Goal: Navigation & Orientation: Find specific page/section

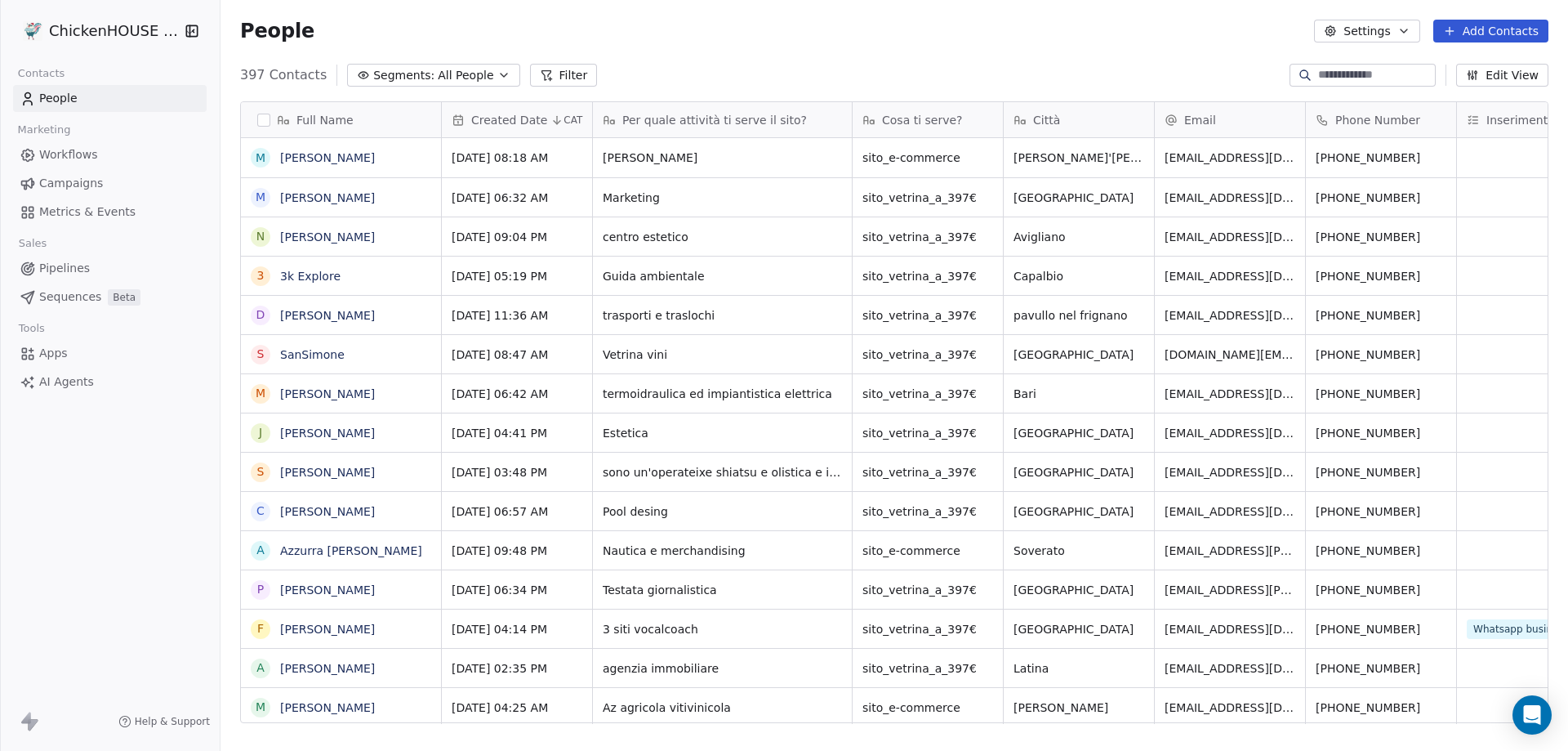
scroll to position [648, 1335]
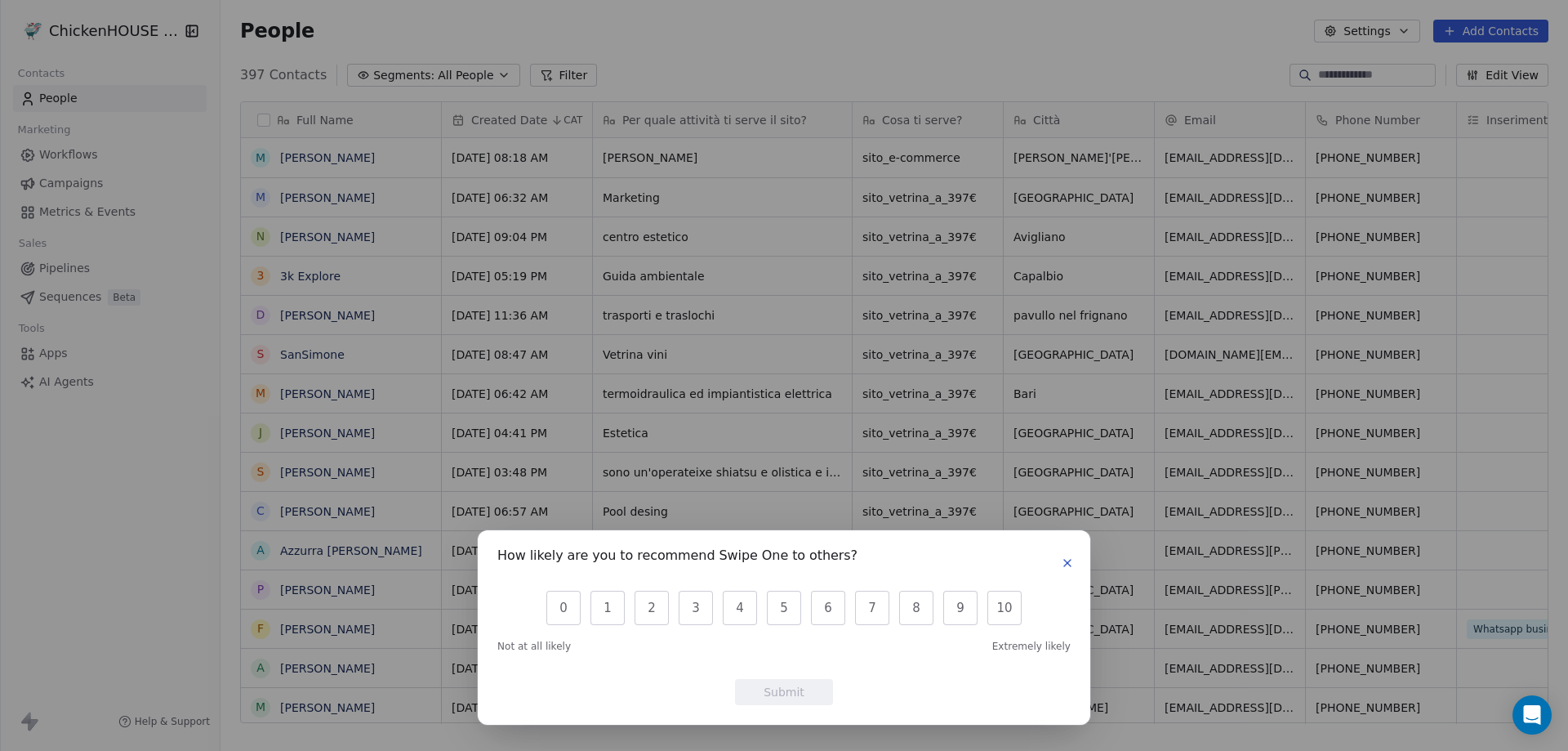
click at [1064, 559] on icon "button" at bounding box center [1067, 562] width 13 height 13
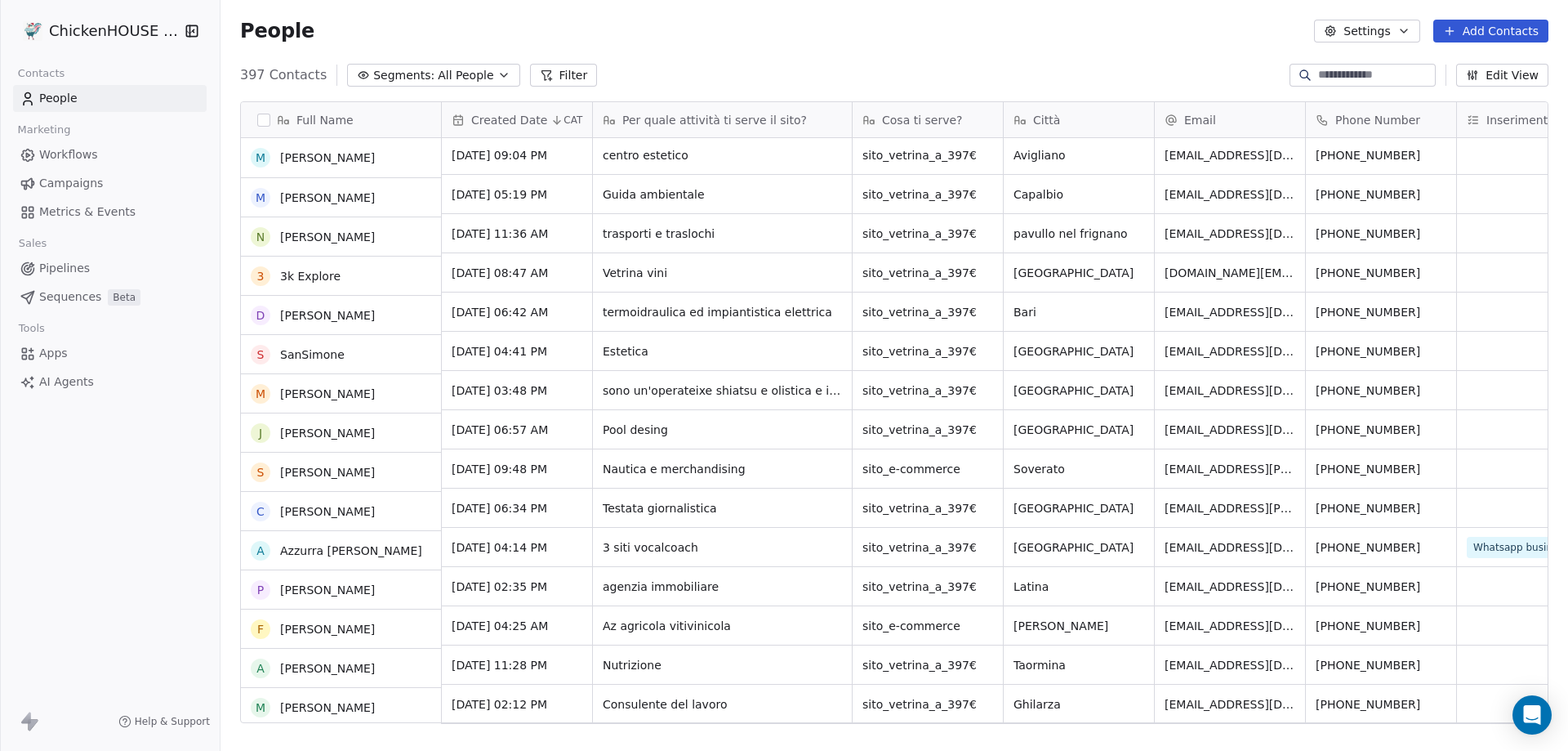
scroll to position [81, 0]
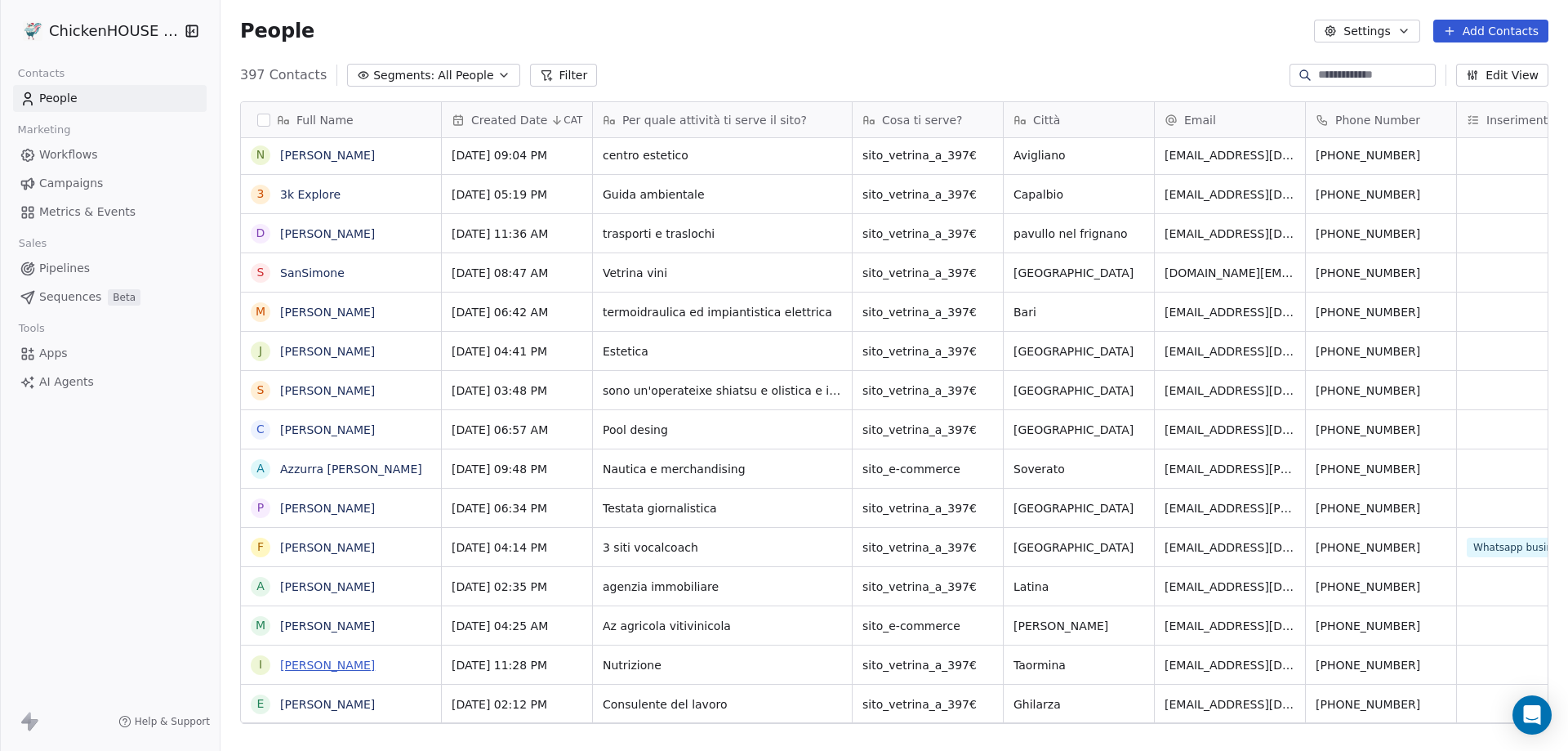
click at [339, 663] on link "[PERSON_NAME]" at bounding box center [328, 664] width 95 height 13
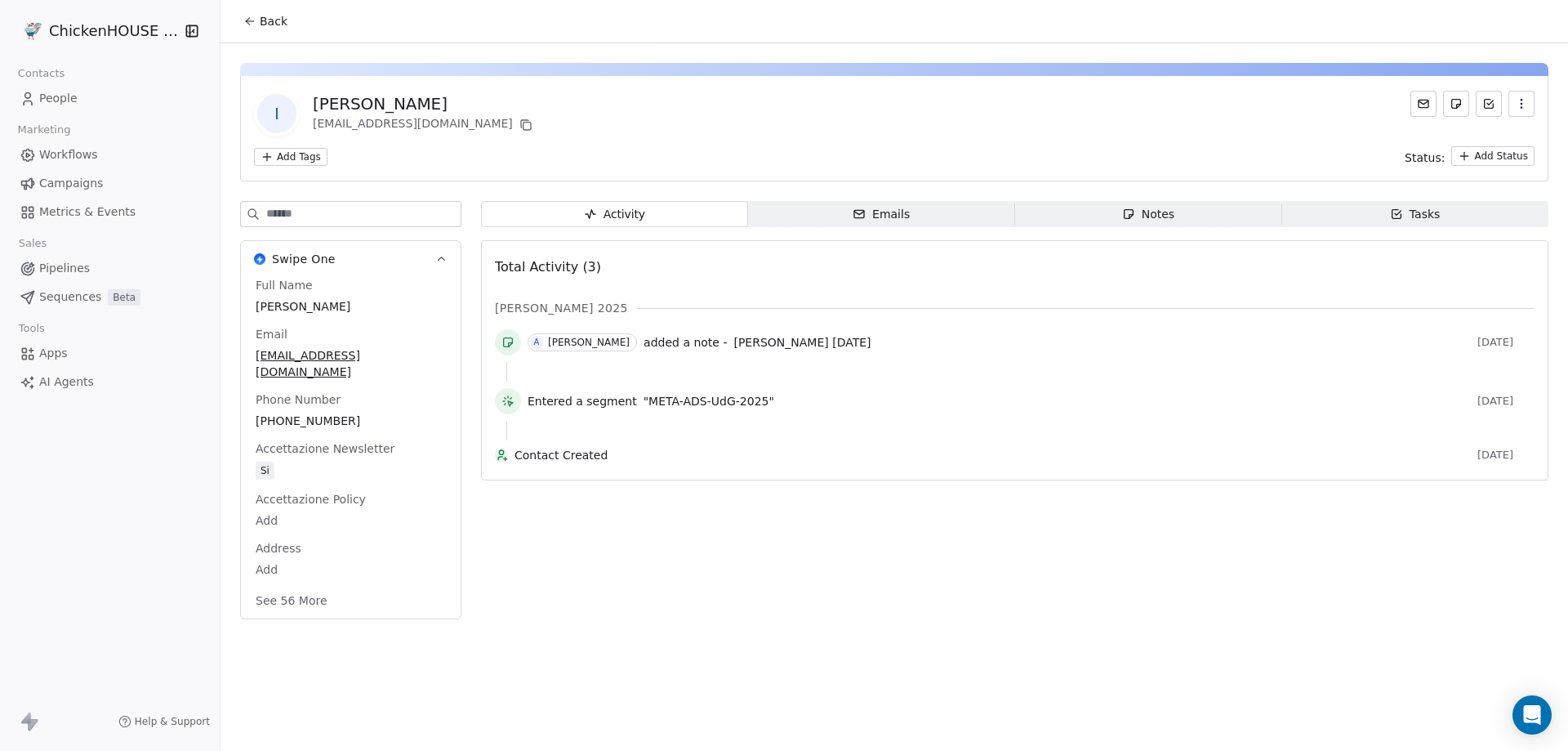
click at [1108, 221] on span "Notes Notes" at bounding box center [1149, 214] width 267 height 26
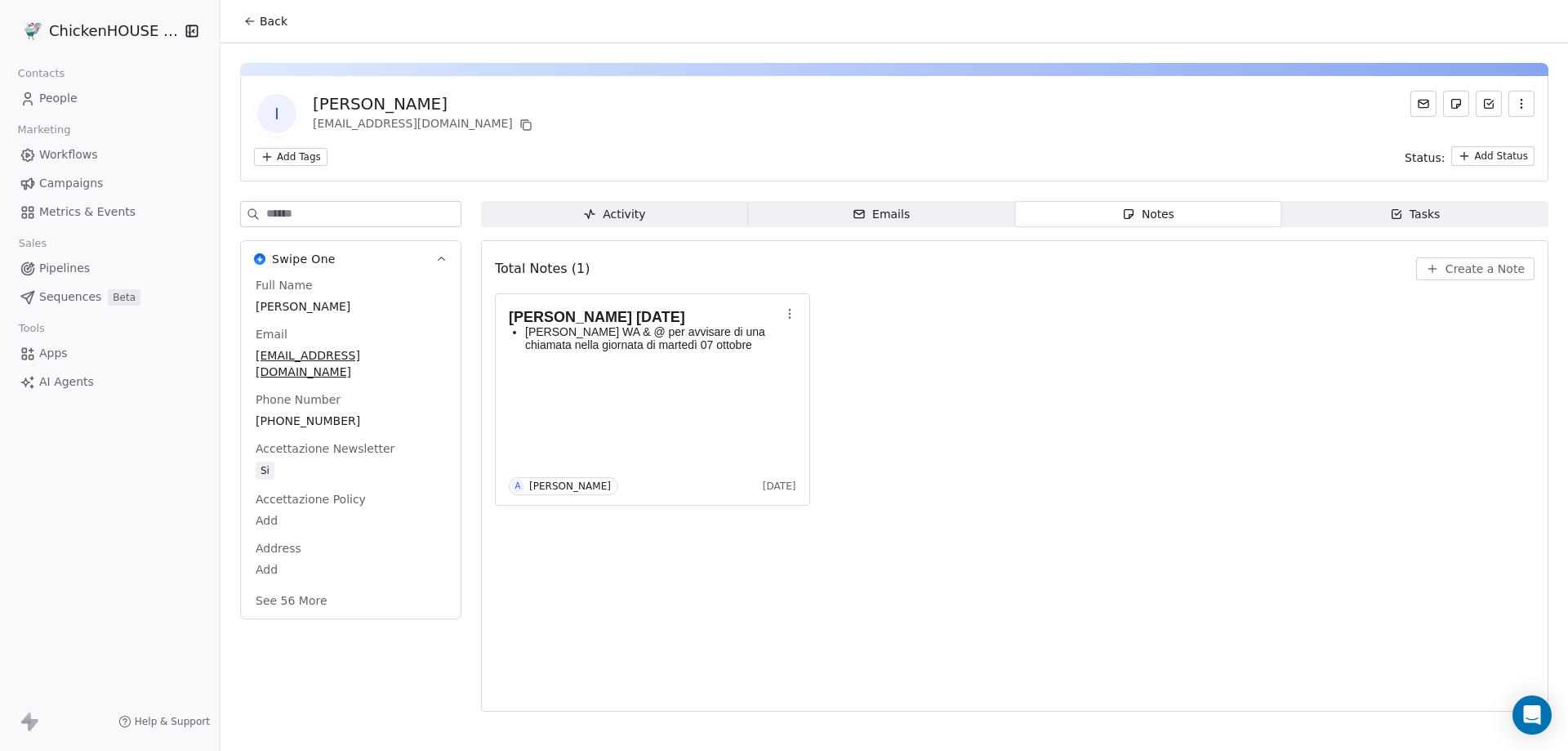
click at [53, 94] on span "People" at bounding box center [58, 98] width 39 height 17
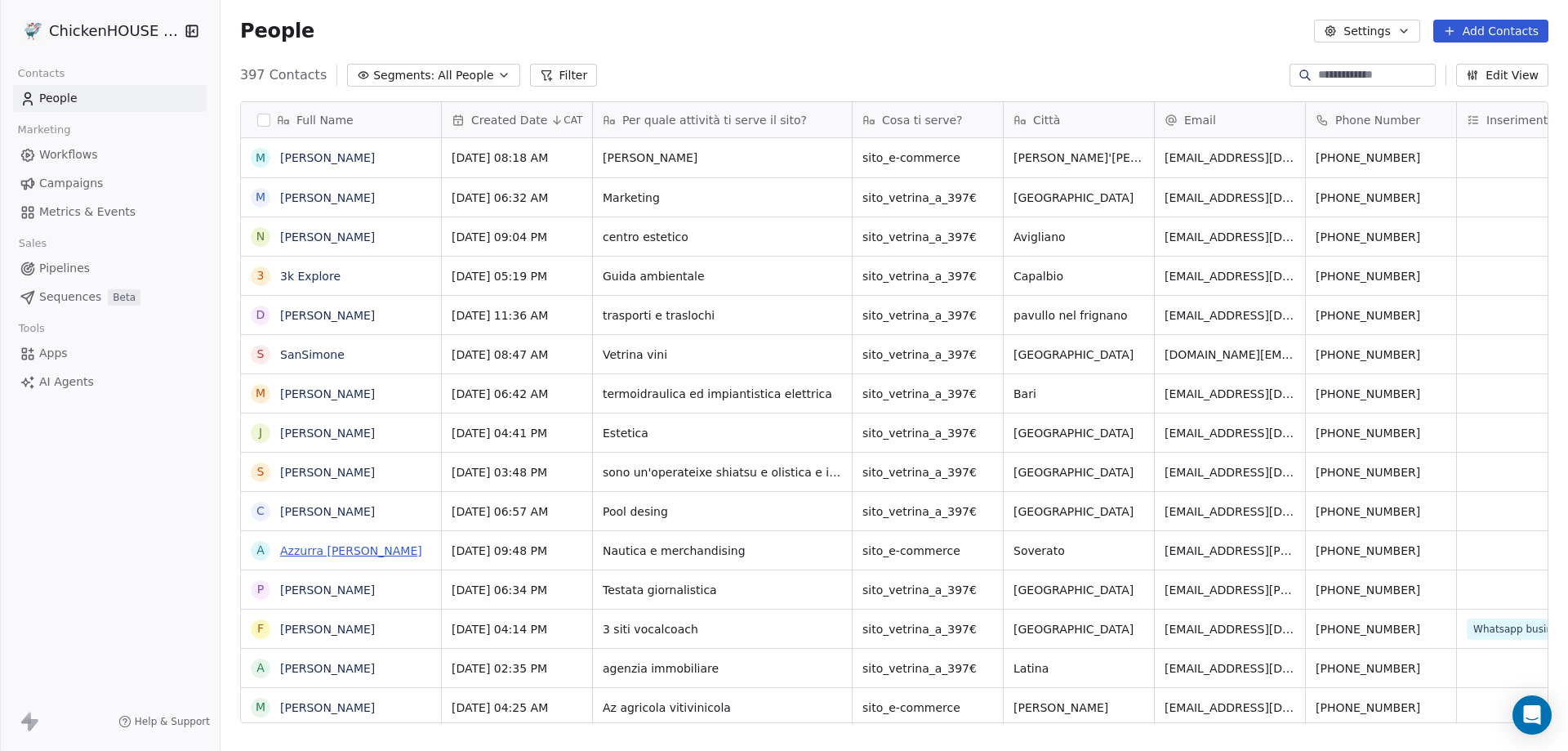
click at [352, 556] on link "Azzurra [PERSON_NAME]" at bounding box center [351, 550] width 142 height 13
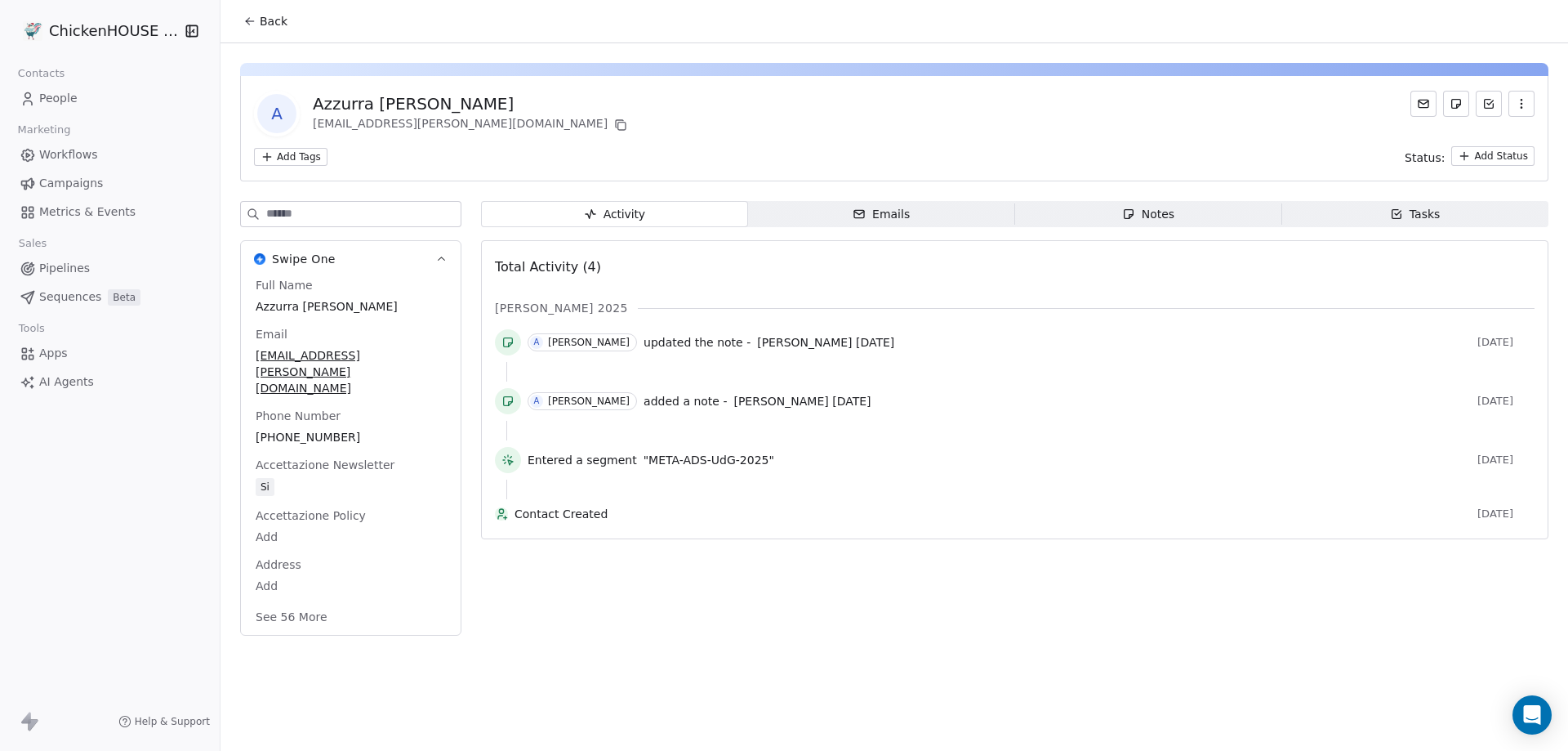
click at [1086, 217] on span "Notes Notes" at bounding box center [1149, 214] width 267 height 26
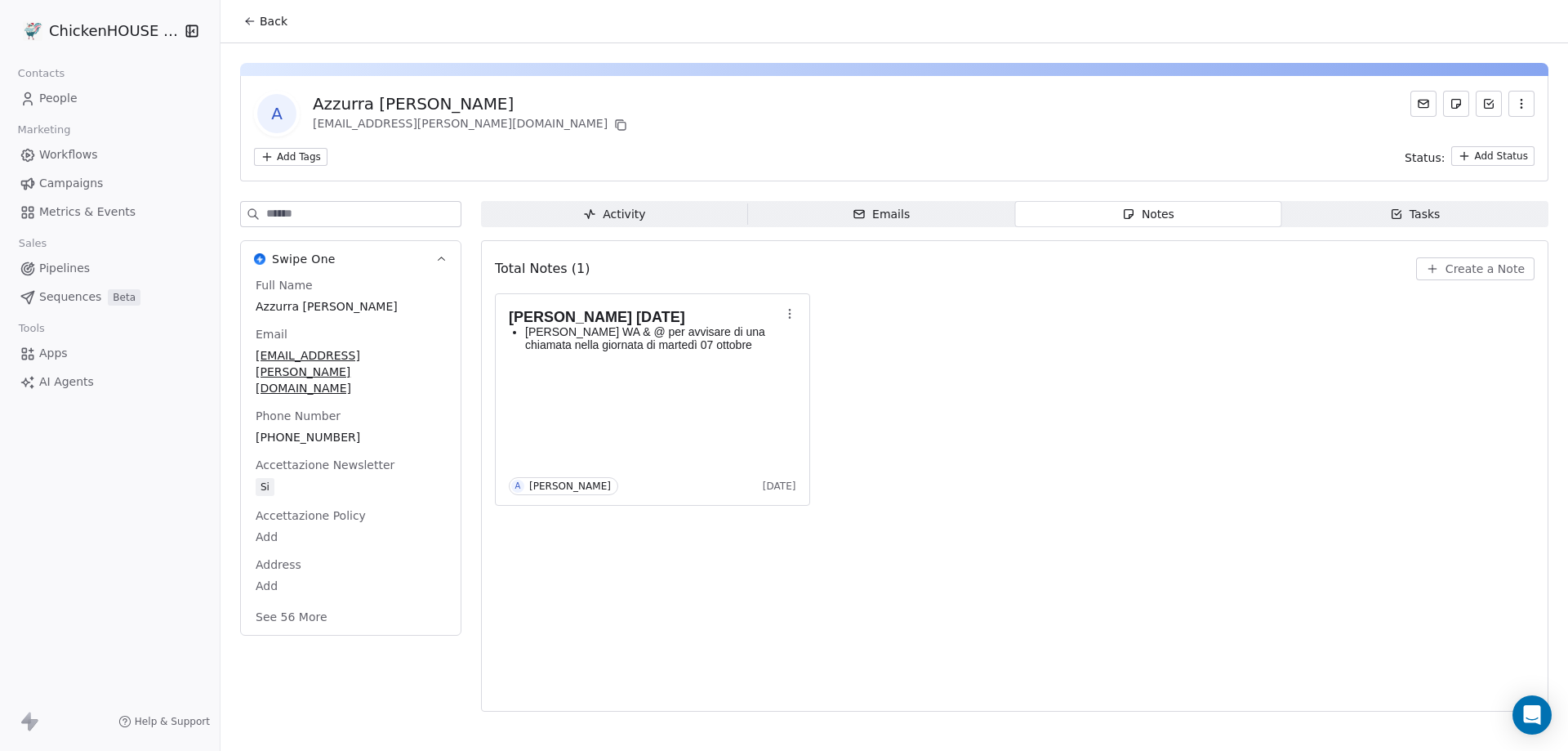
click at [54, 93] on span "People" at bounding box center [58, 98] width 39 height 17
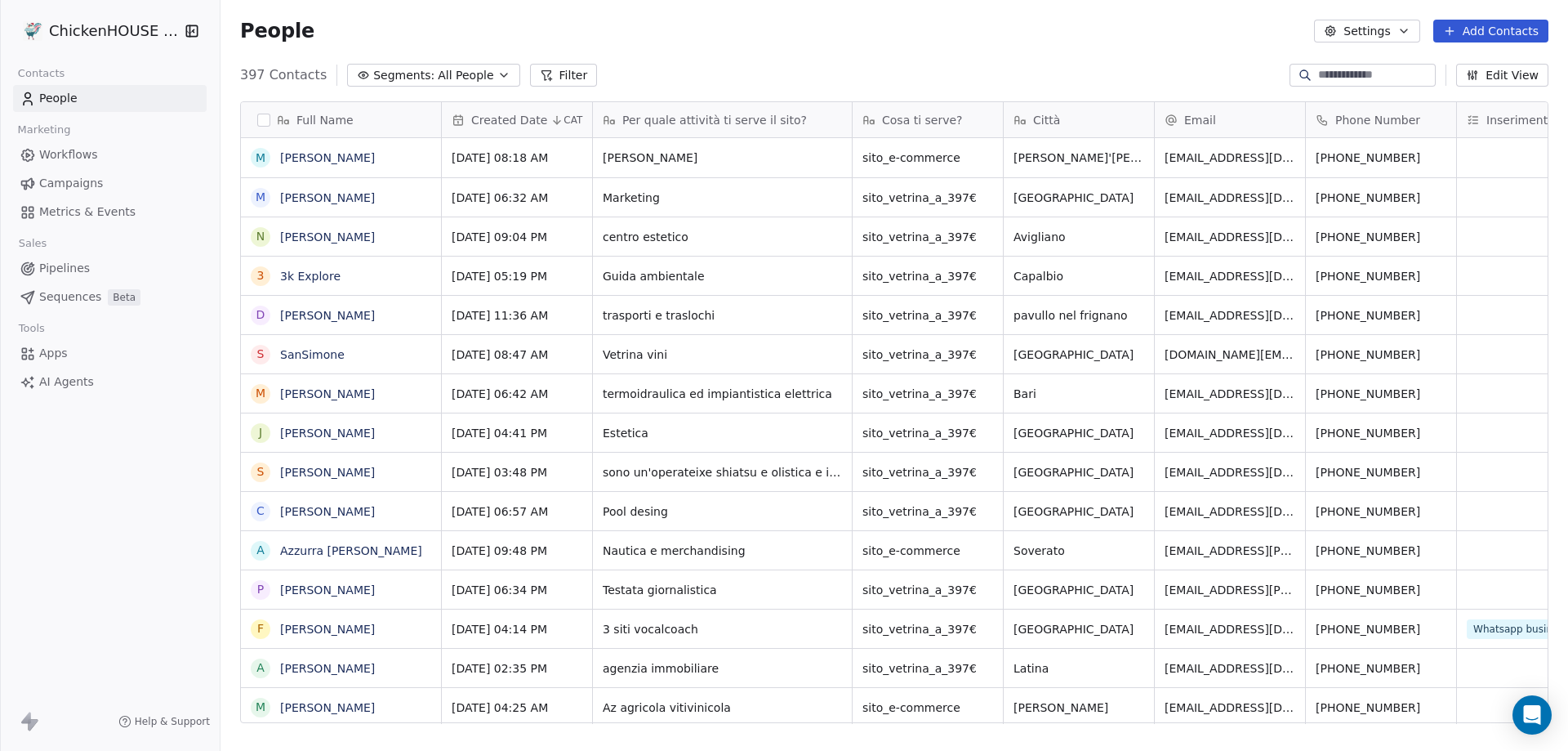
scroll to position [648, 1335]
